Goal: Transaction & Acquisition: Subscribe to service/newsletter

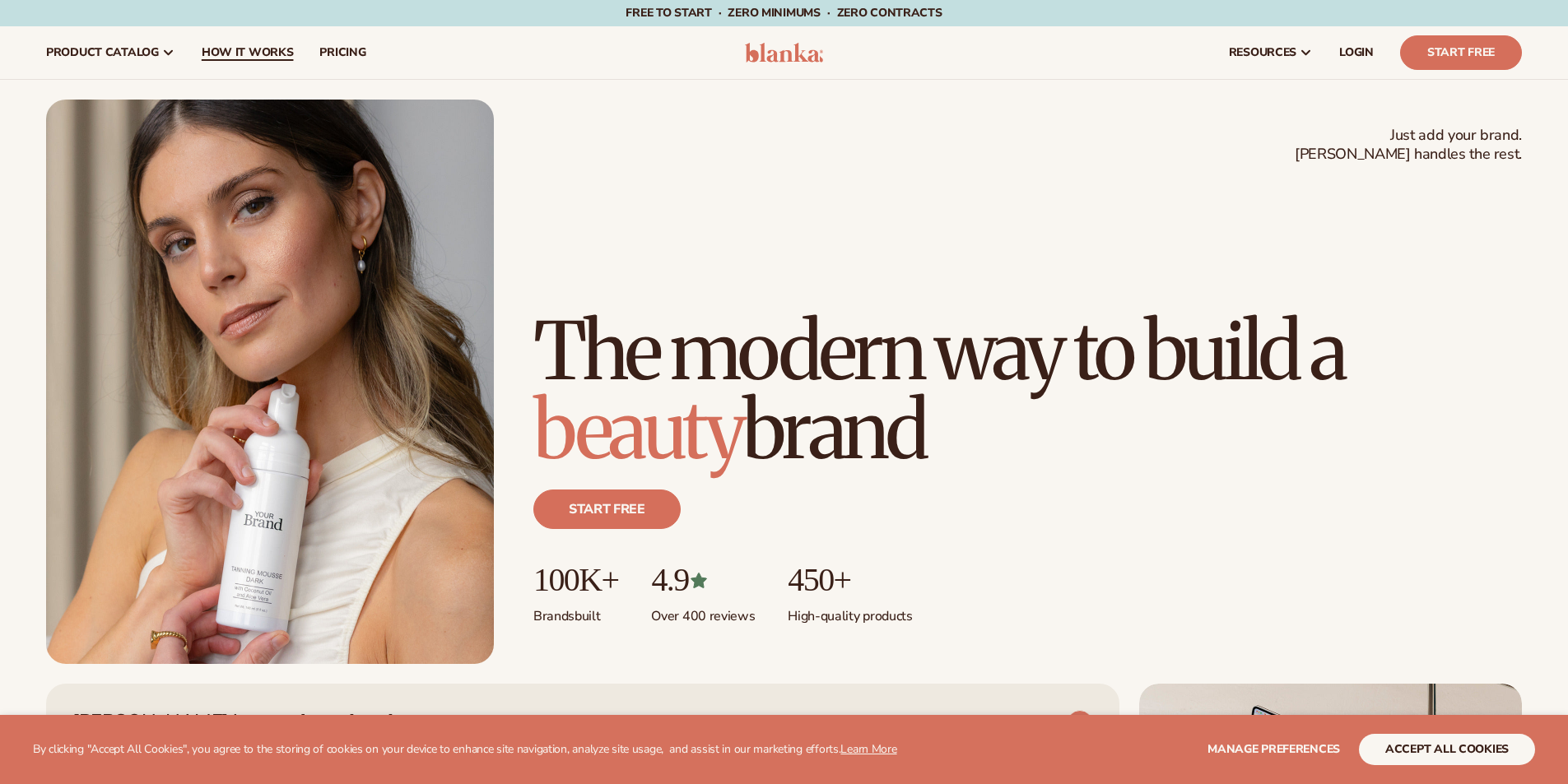
scroll to position [3, 0]
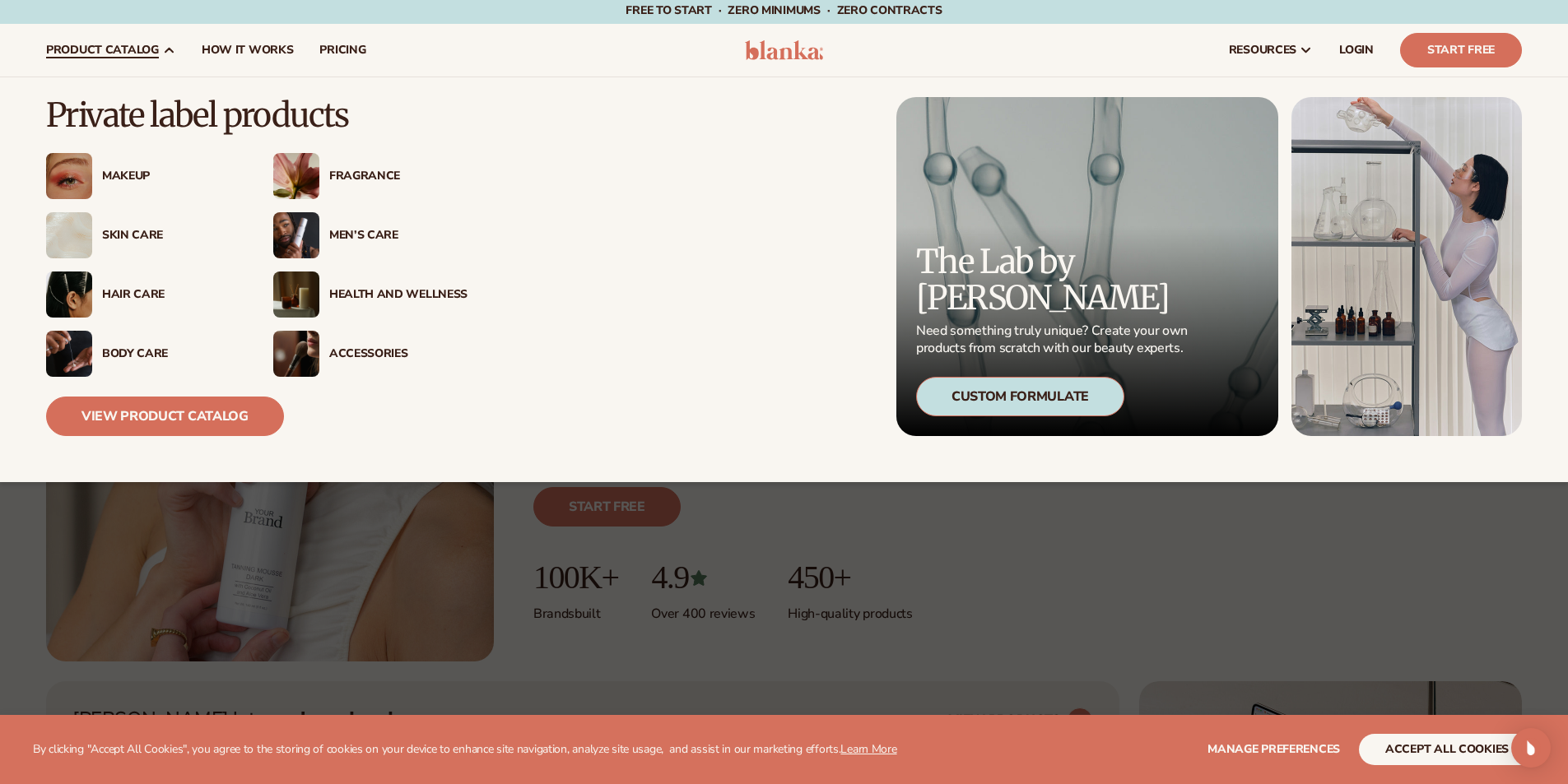
click at [110, 48] on span "product catalog" at bounding box center [102, 50] width 113 height 14
click at [112, 154] on div "Makeup" at bounding box center [143, 176] width 194 height 46
click at [109, 163] on div "Makeup" at bounding box center [143, 176] width 194 height 46
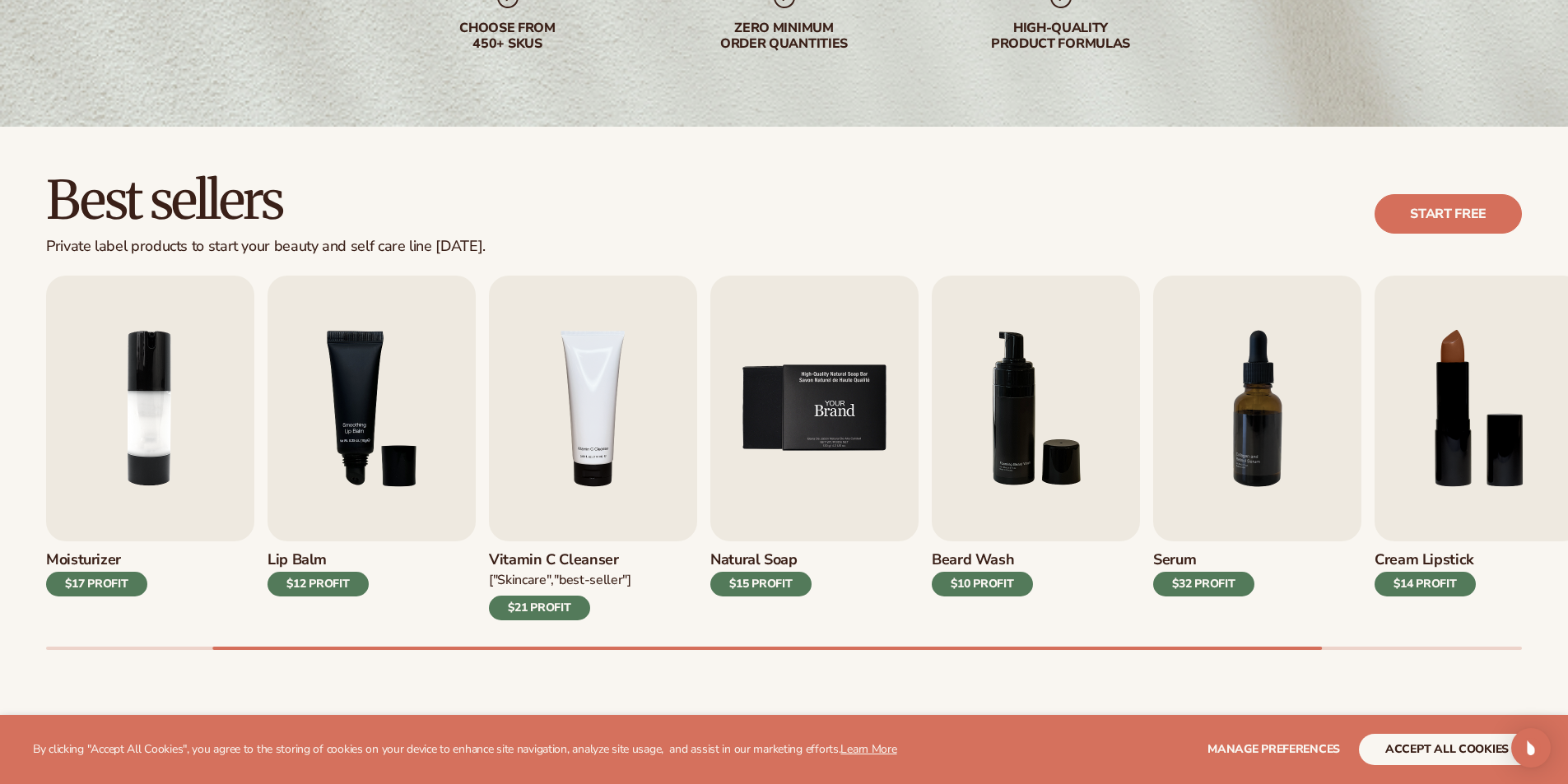
scroll to position [329, 0]
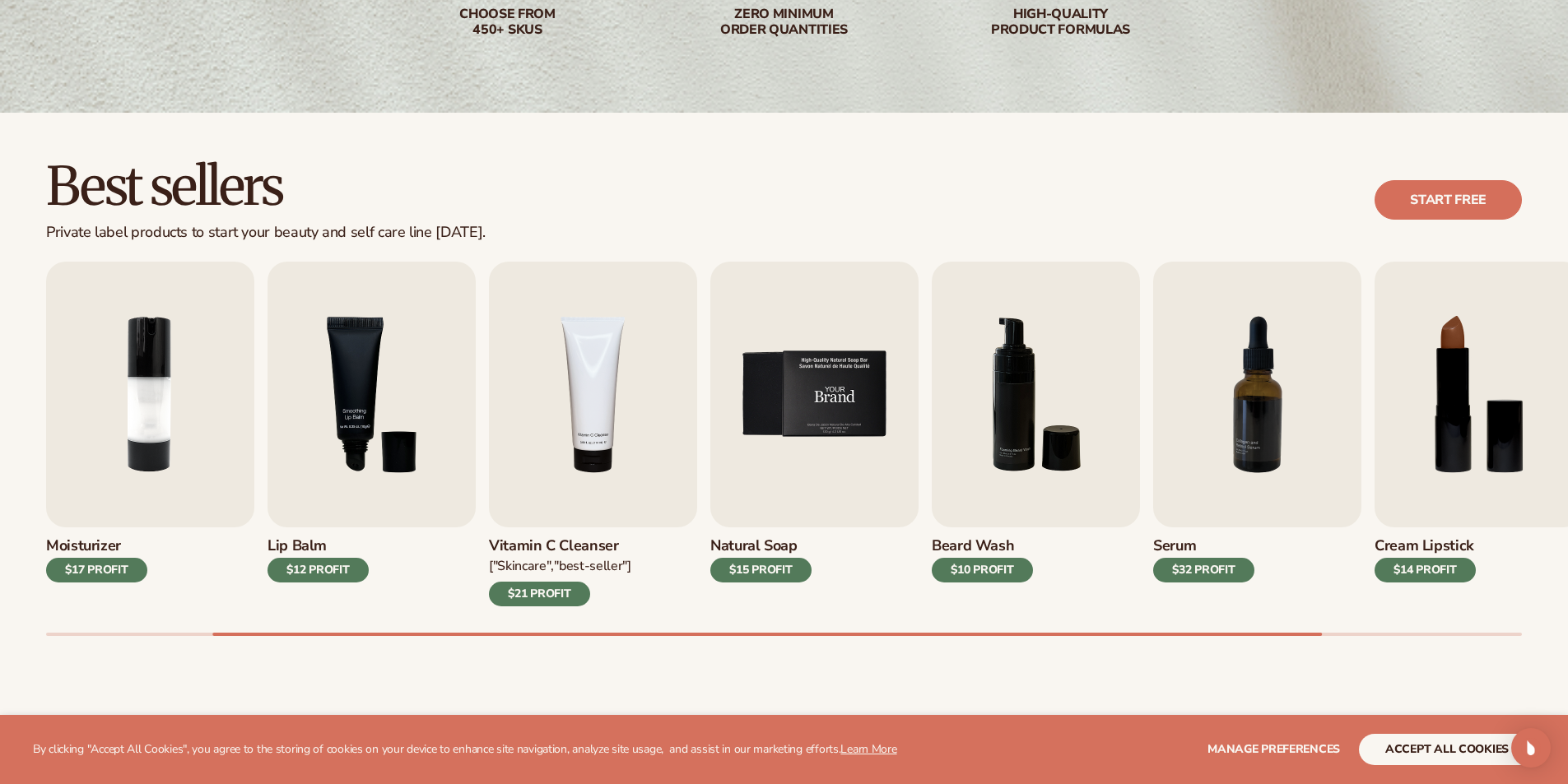
click at [745, 389] on img "5 / 9" at bounding box center [814, 394] width 208 height 266
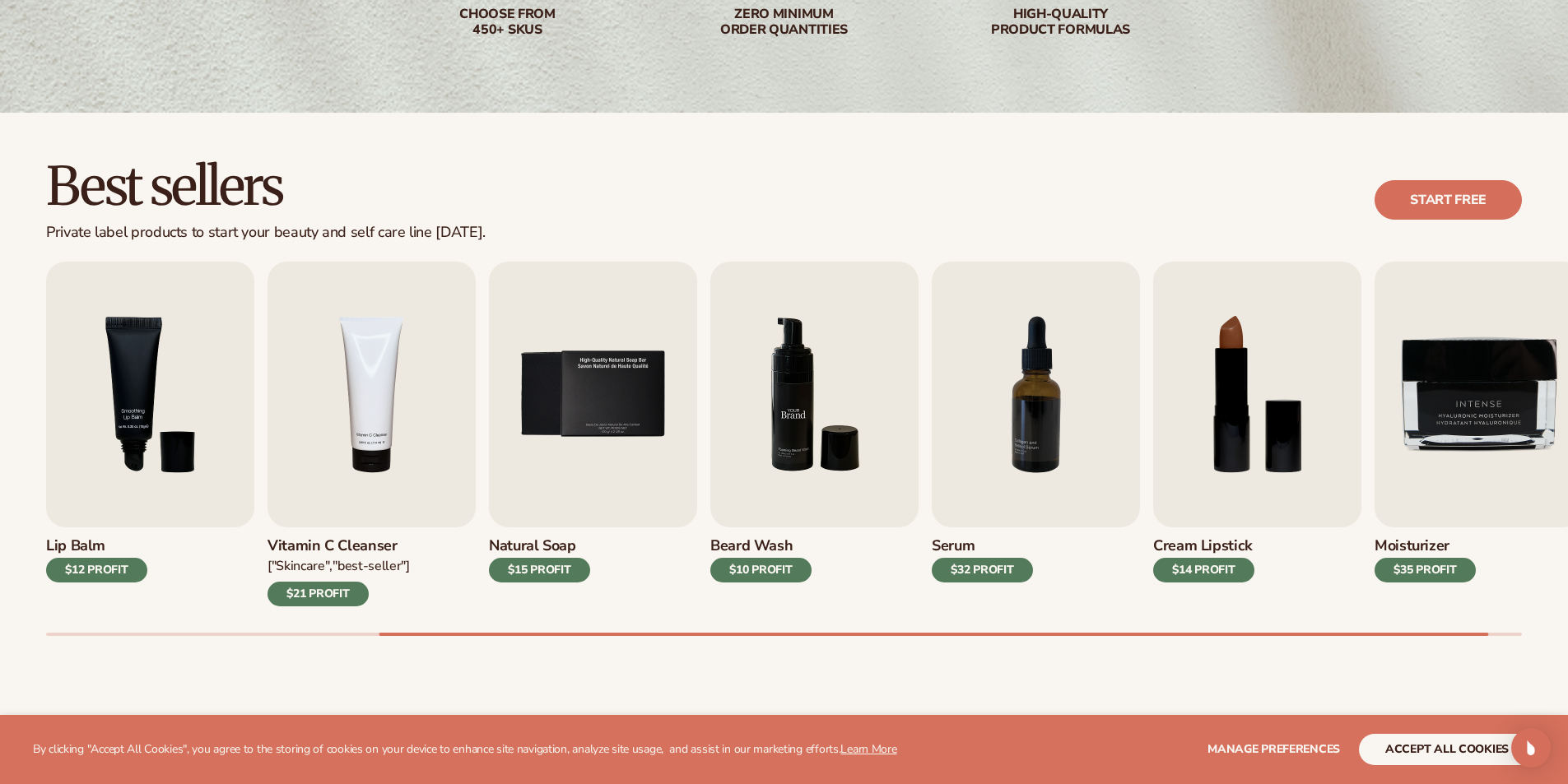
click at [789, 353] on img "6 / 9" at bounding box center [814, 394] width 208 height 266
click at [771, 573] on div "$10 PROFIT" at bounding box center [761, 569] width 101 height 25
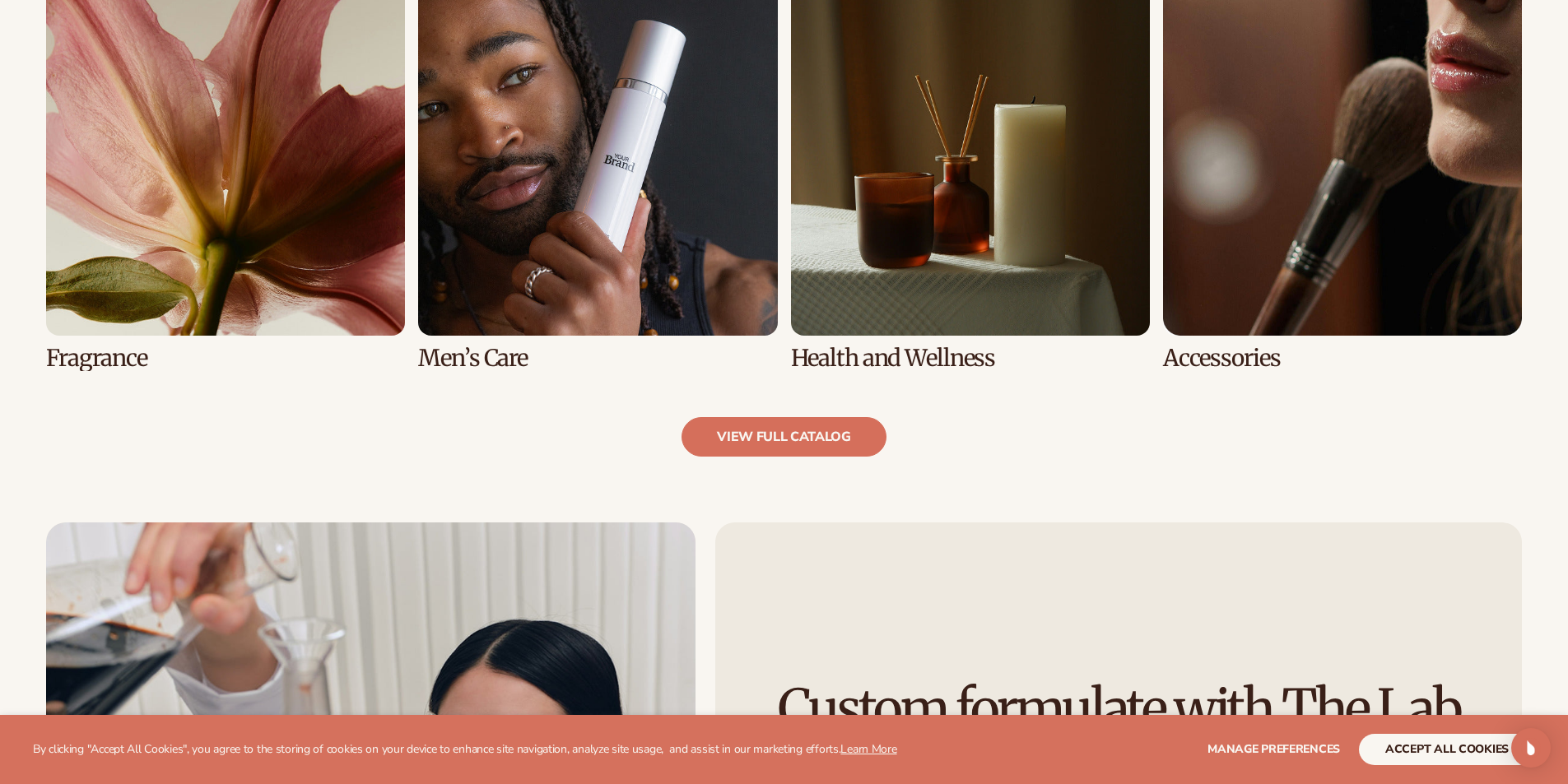
scroll to position [1974, 0]
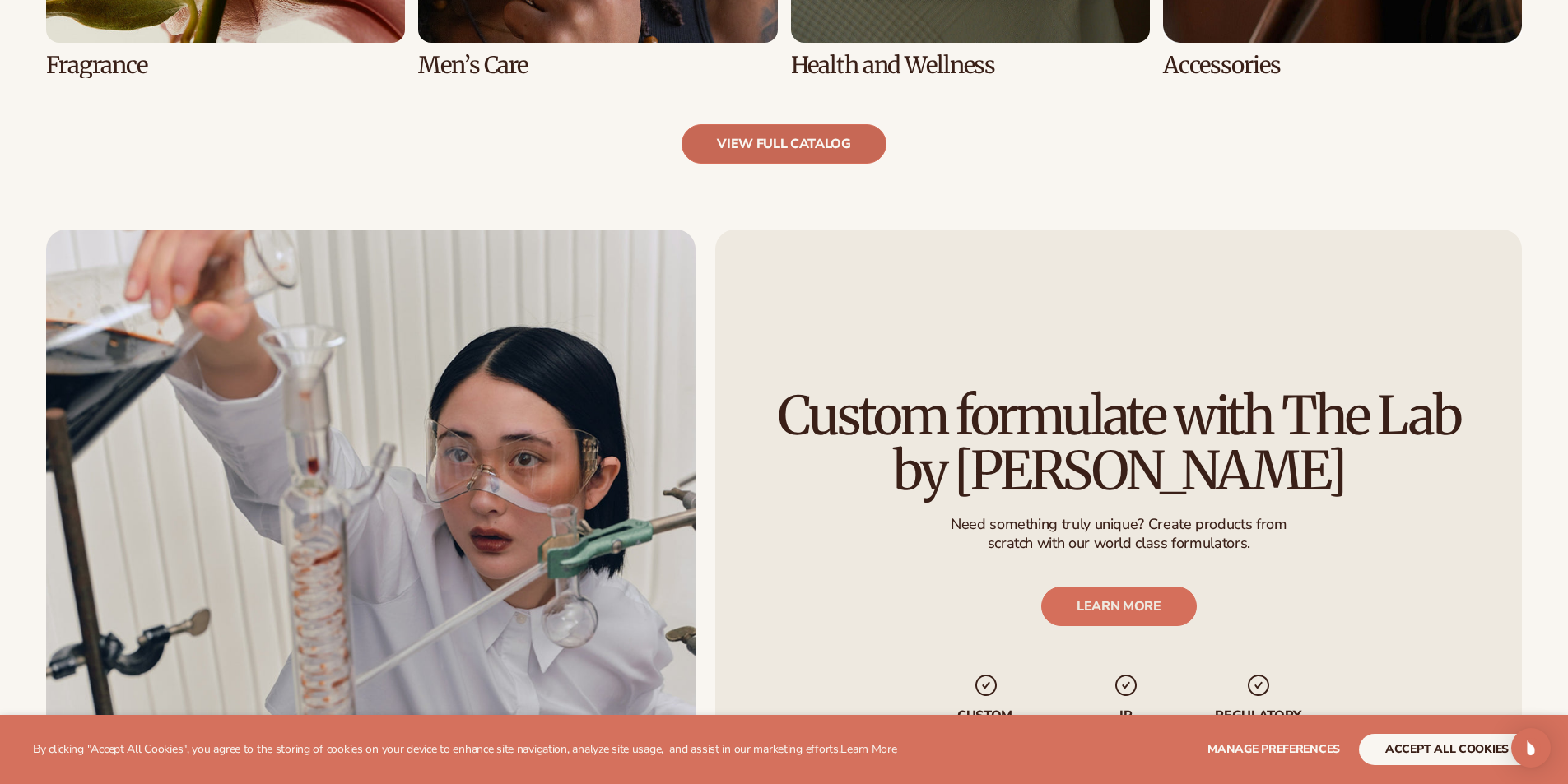
click at [814, 143] on link "view full catalog" at bounding box center [784, 143] width 205 height 40
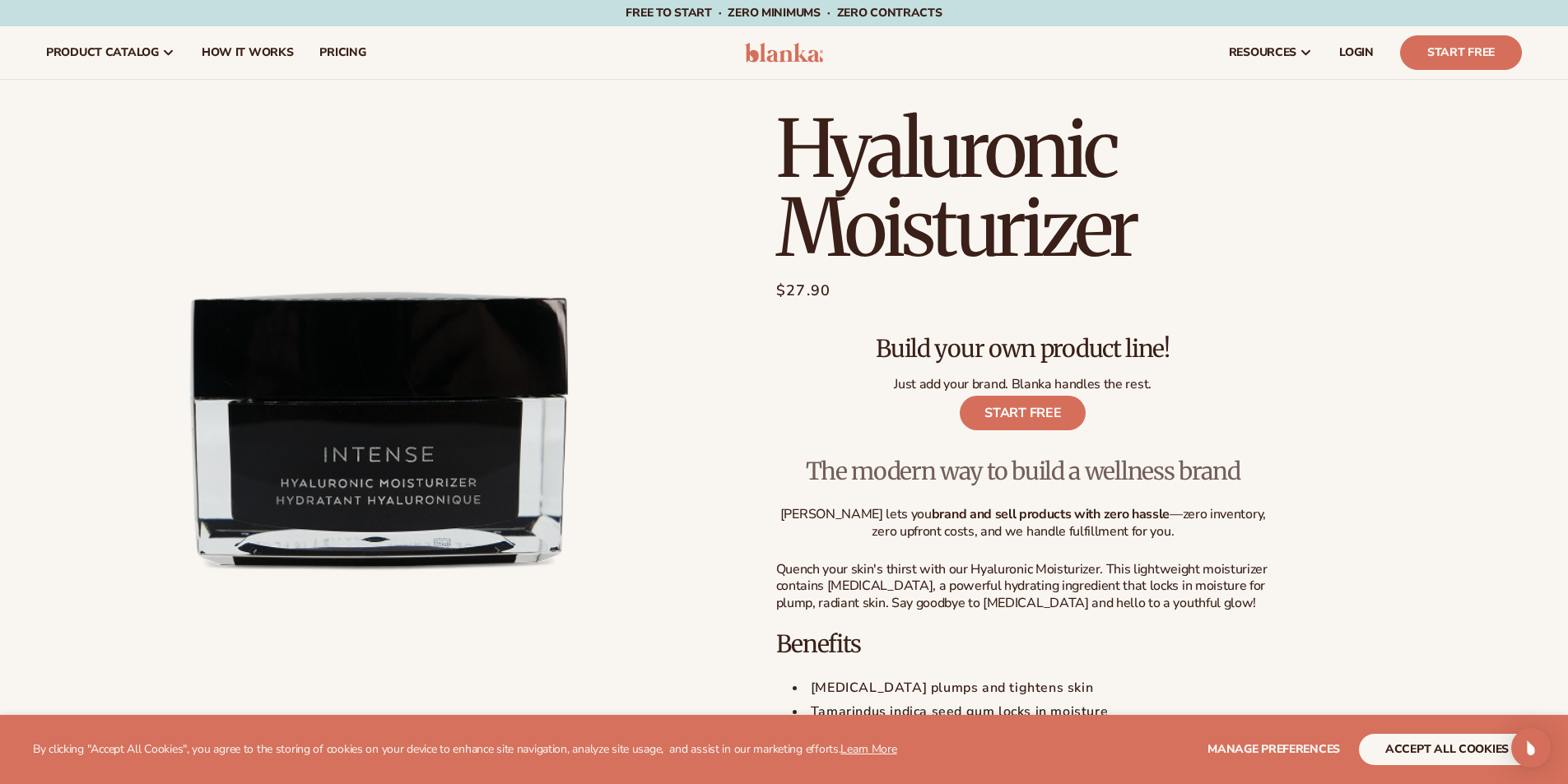
click at [1026, 428] on link "START FREE" at bounding box center [1023, 412] width 126 height 35
